Goal: Task Accomplishment & Management: Use online tool/utility

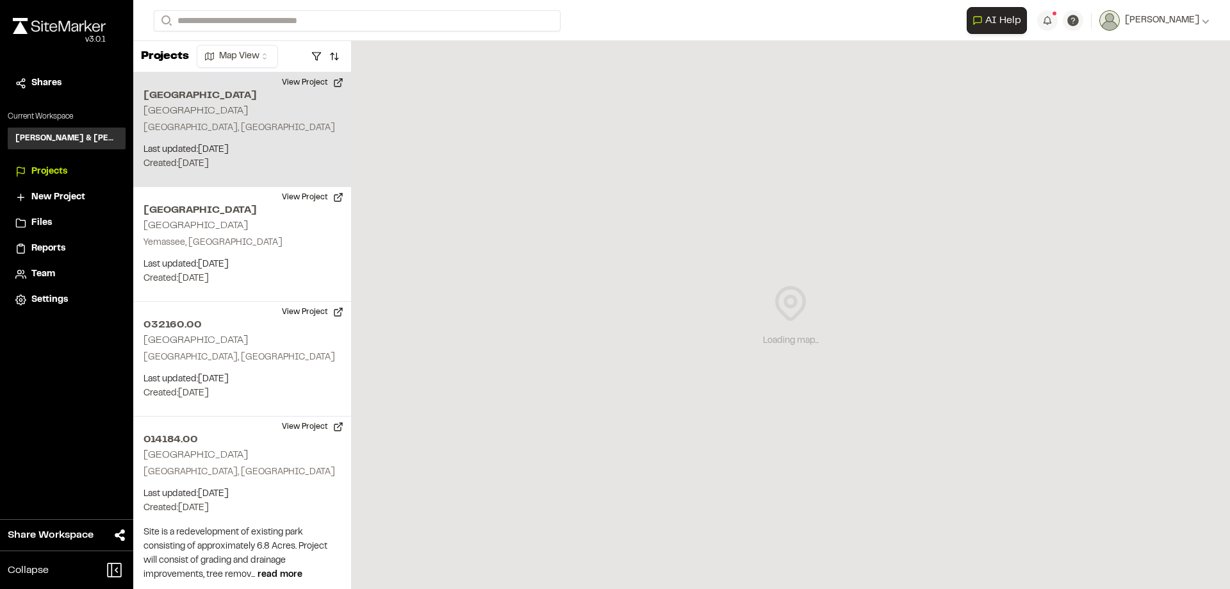
click at [234, 98] on h2 "[GEOGRAPHIC_DATA]" at bounding box center [241, 95] width 197 height 15
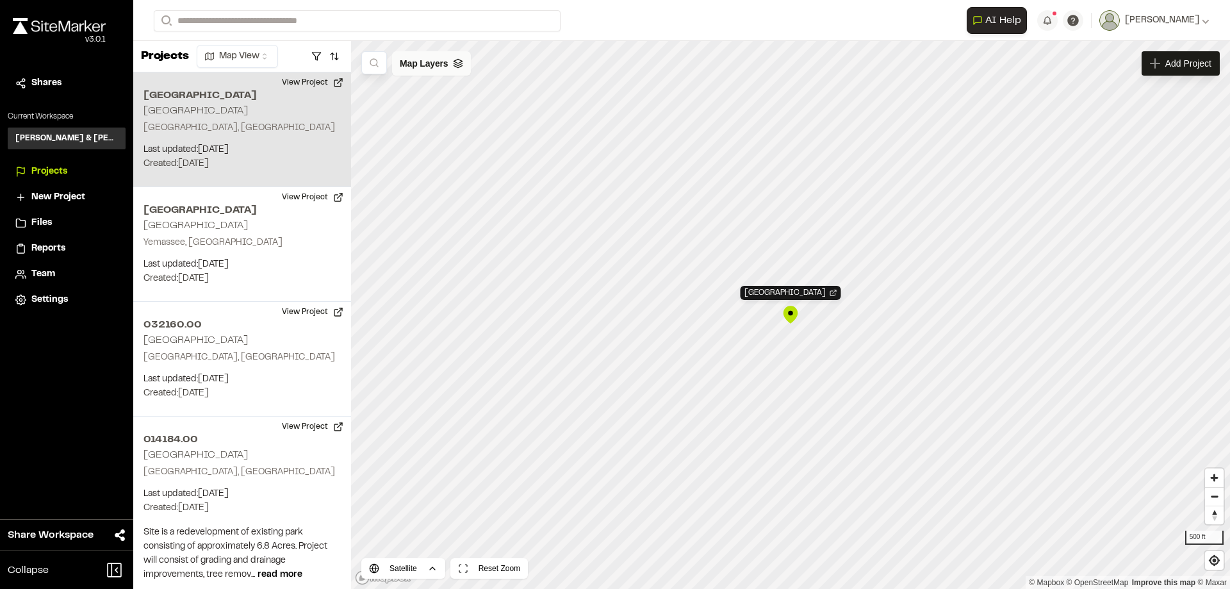
click at [416, 66] on span "Map Layers" at bounding box center [424, 63] width 48 height 14
click at [473, 65] on html "Close sidebar v 3.0.1 Shares Current Workspace [PERSON_NAME] & [PERSON_NAME] In…" at bounding box center [615, 294] width 1230 height 589
click at [423, 83] on link "Add Layer" at bounding box center [438, 91] width 96 height 22
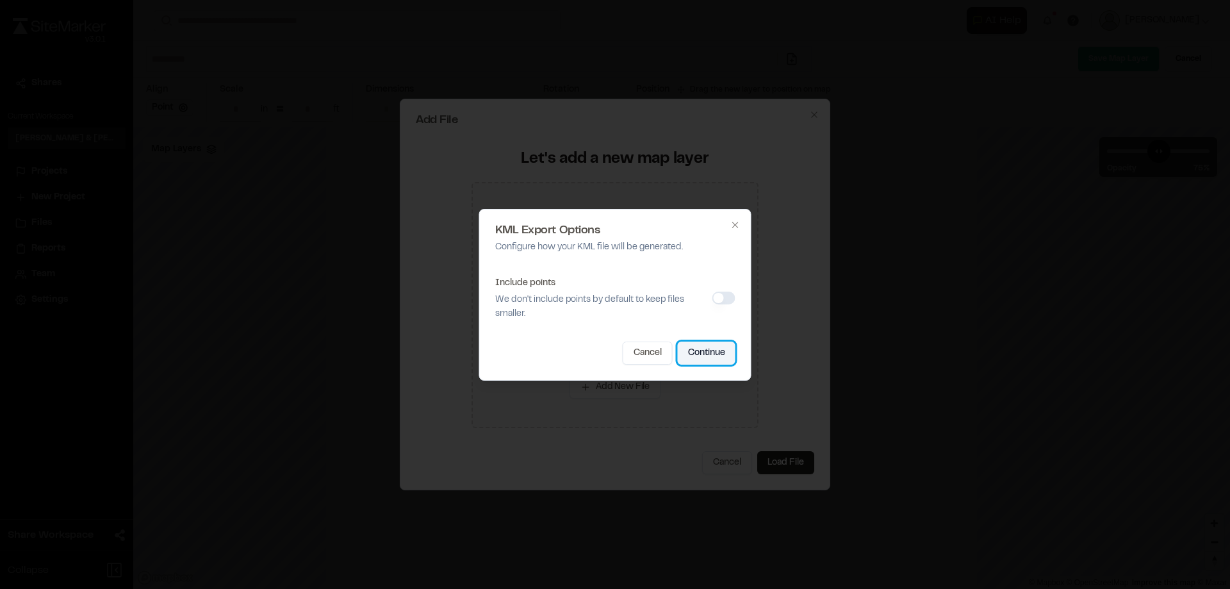
click at [711, 357] on button "Continue" at bounding box center [707, 352] width 58 height 23
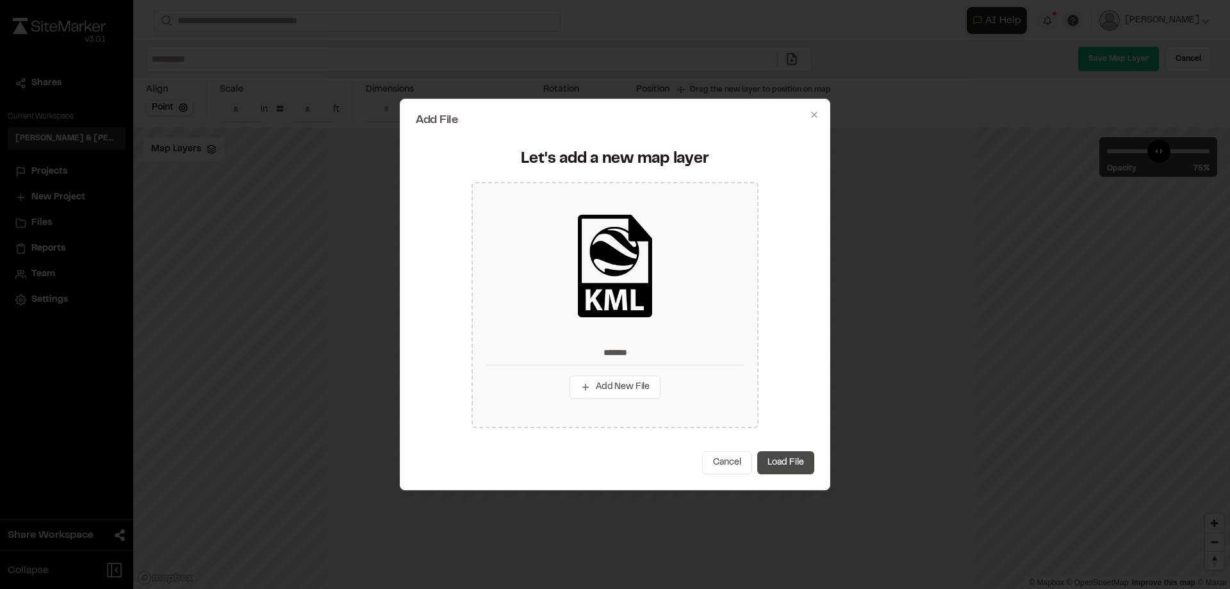
click at [797, 457] on button "Load File" at bounding box center [785, 462] width 57 height 23
type input "*******"
